Goal: Task Accomplishment & Management: Manage account settings

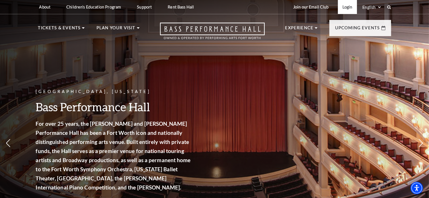
click at [344, 7] on link "Login" at bounding box center [347, 7] width 19 height 14
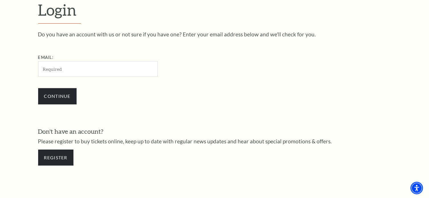
click at [81, 66] on input "Email:" at bounding box center [98, 69] width 120 height 16
type input "[EMAIL_ADDRESS][DOMAIN_NAME]"
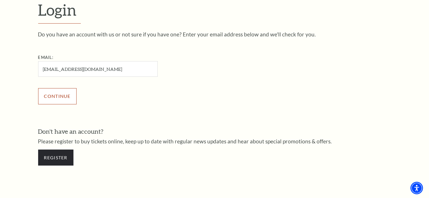
click at [63, 95] on input "Continue" at bounding box center [57, 96] width 38 height 16
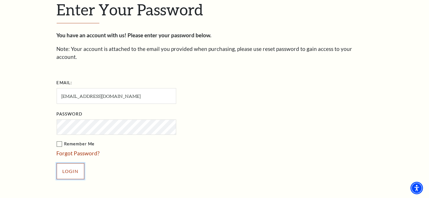
click at [65, 163] on input "Login" at bounding box center [71, 171] width 28 height 16
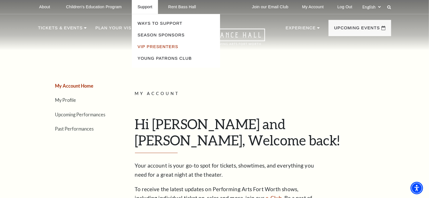
click at [147, 47] on link "VIP Presenters" at bounding box center [158, 46] width 41 height 5
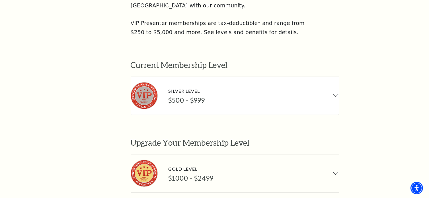
scroll to position [342, 0]
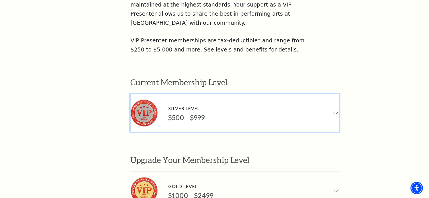
click at [288, 94] on button "Silver Level $500 - $999" at bounding box center [235, 113] width 208 height 38
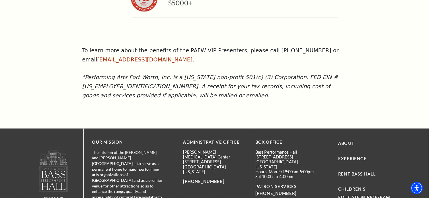
scroll to position [712, 0]
